Goal: Information Seeking & Learning: Learn about a topic

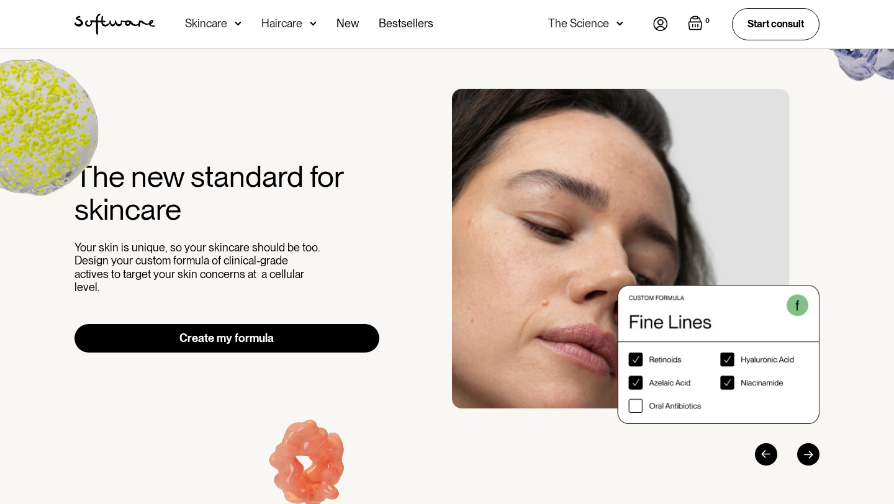
click at [239, 25] on img at bounding box center [238, 23] width 7 height 12
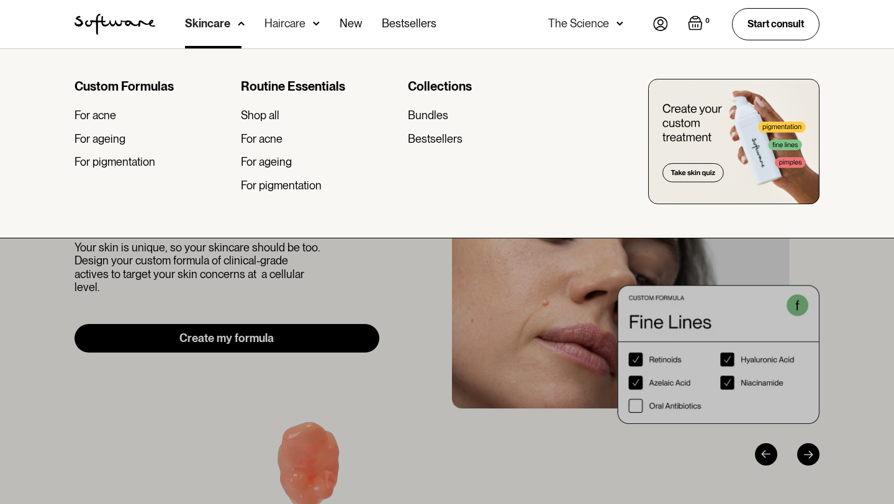
click at [239, 23] on img at bounding box center [241, 23] width 7 height 12
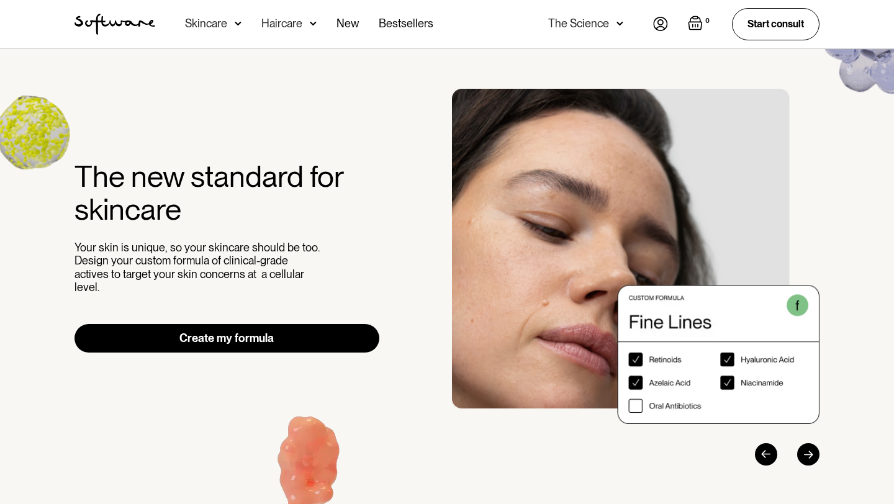
click at [227, 23] on div "Haircare" at bounding box center [206, 23] width 42 height 12
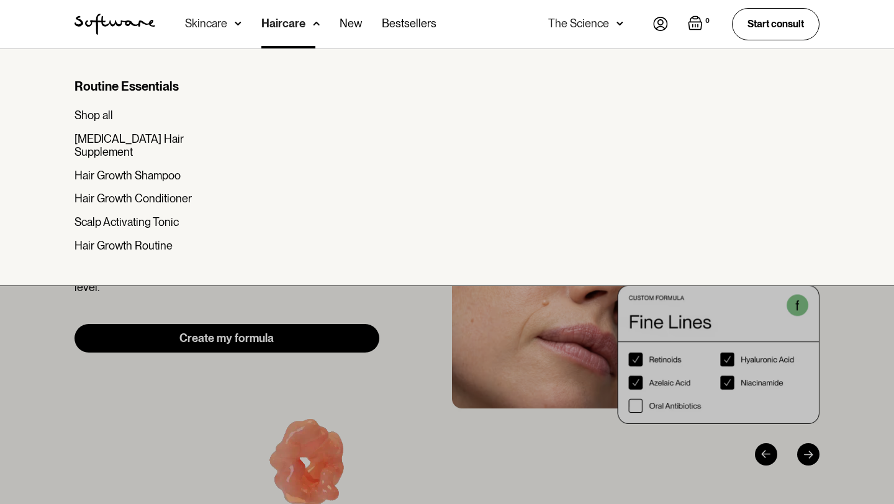
click at [266, 22] on div "Haircare" at bounding box center [283, 23] width 44 height 12
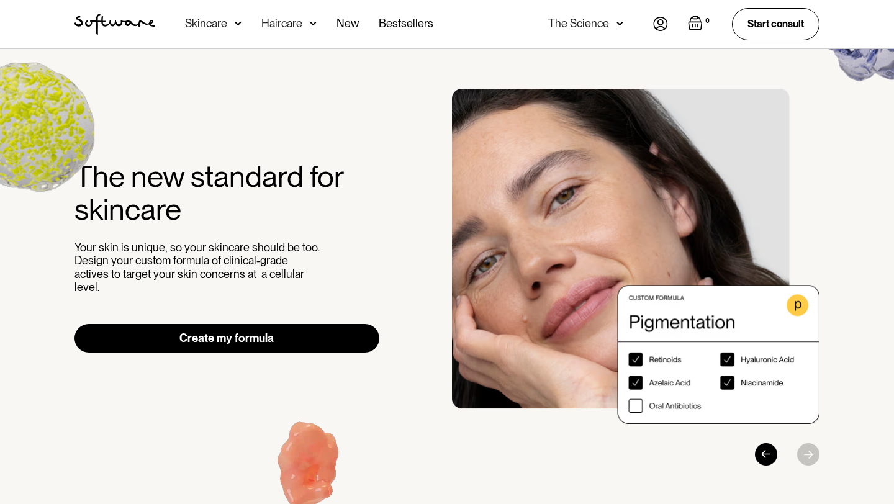
click at [581, 24] on div "The Science" at bounding box center [578, 23] width 61 height 12
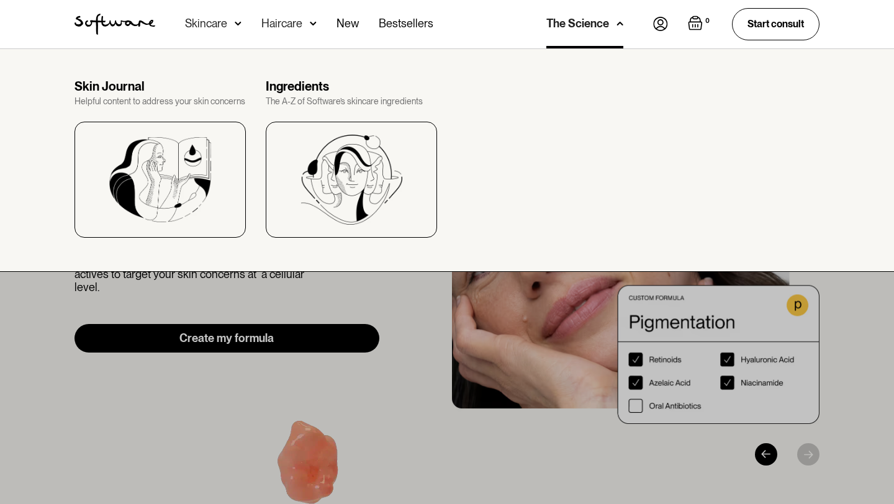
click at [495, 45] on nav "Acne Ageing Pigmentation Everyday care Hair Loss Learn Skincare Custom Formulas…" at bounding box center [404, 24] width 498 height 48
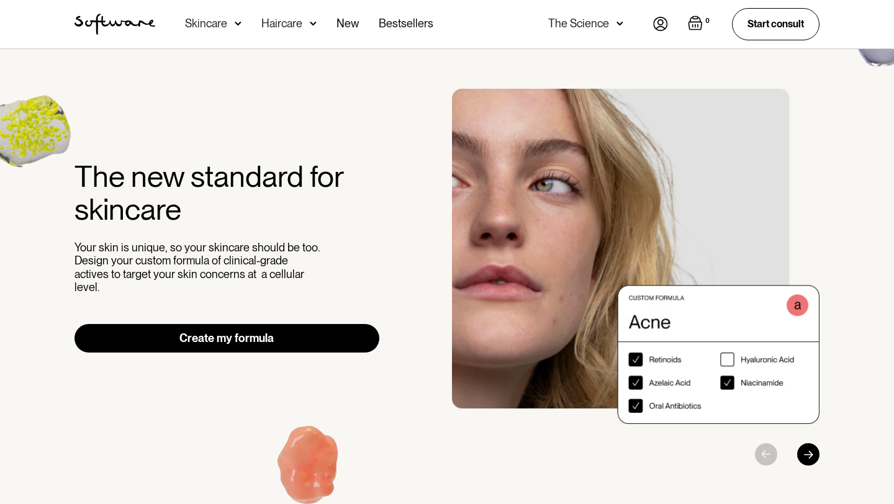
click at [584, 23] on div "The Science" at bounding box center [578, 23] width 61 height 12
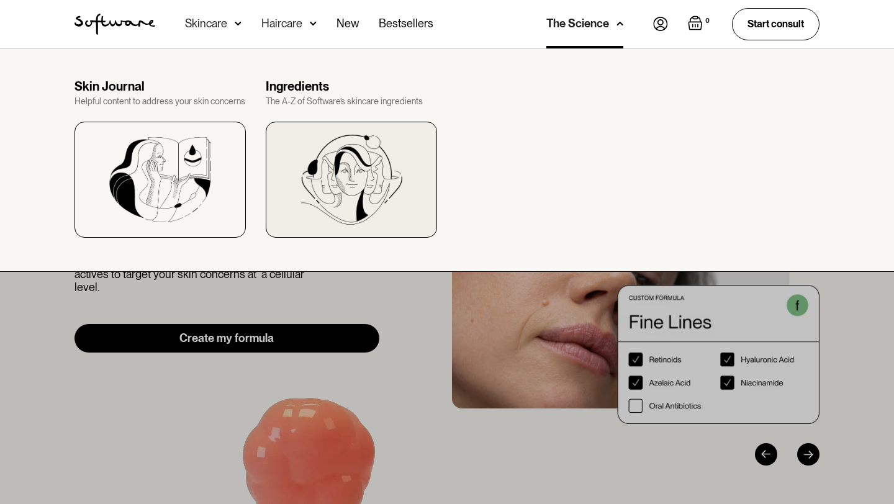
click at [332, 206] on img at bounding box center [352, 180] width 102 height 90
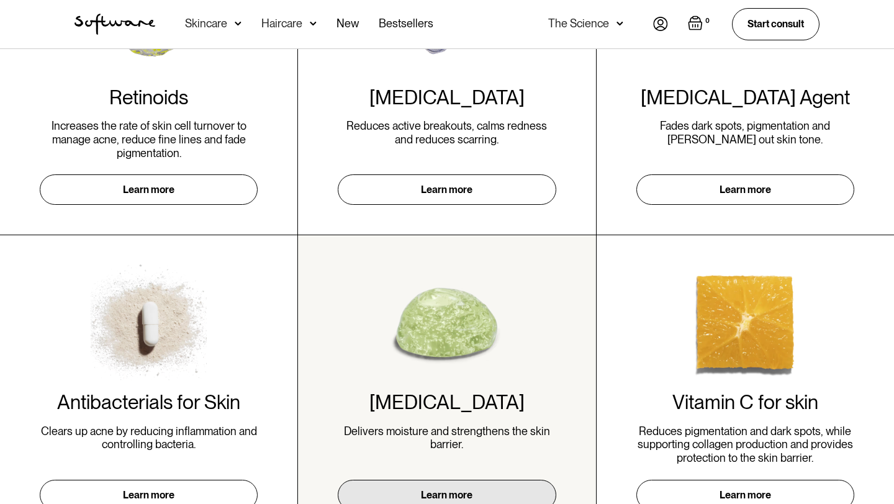
click at [301, 250] on div "[MEDICAL_DATA] Delivers moisture and strengthens the skin barrier. Learn more" at bounding box center [446, 387] width 297 height 305
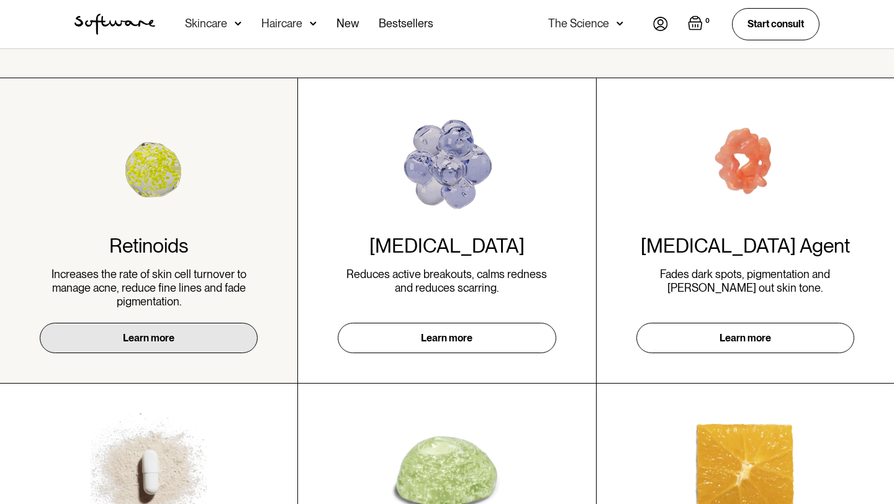
scroll to position [265, 0]
